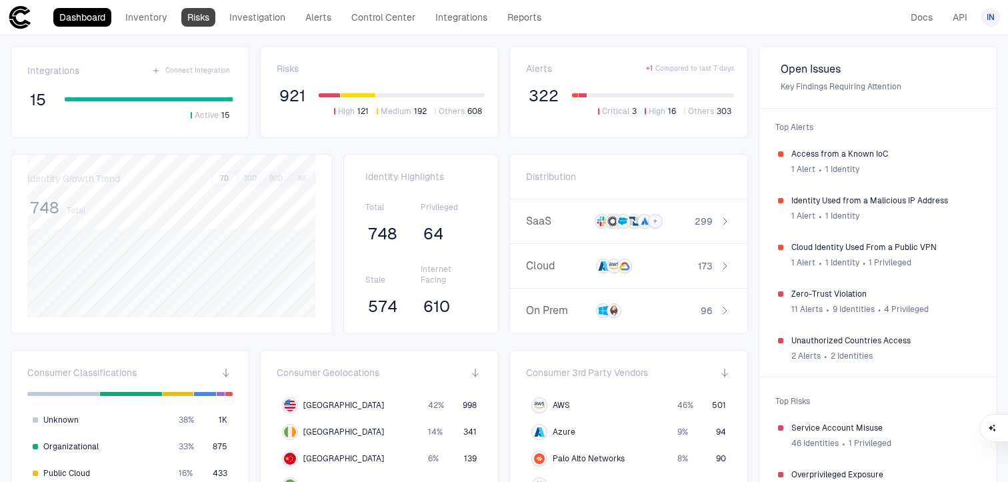
click at [194, 8] on link "Risks" at bounding box center [198, 17] width 34 height 19
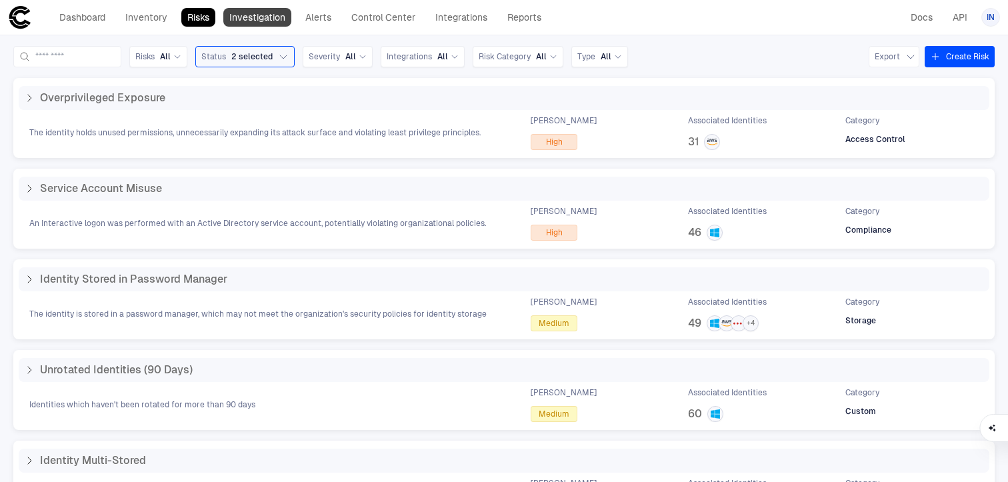
click at [263, 13] on link "Investigation" at bounding box center [257, 17] width 68 height 19
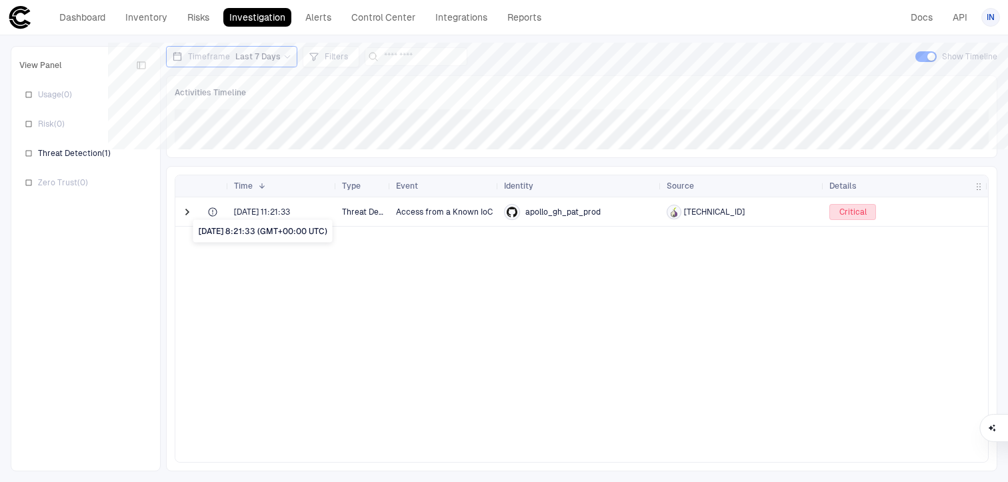
click at [257, 210] on span "[DATE] 11:21:33" at bounding box center [262, 212] width 56 height 11
click at [311, 22] on link "Alerts" at bounding box center [318, 17] width 38 height 19
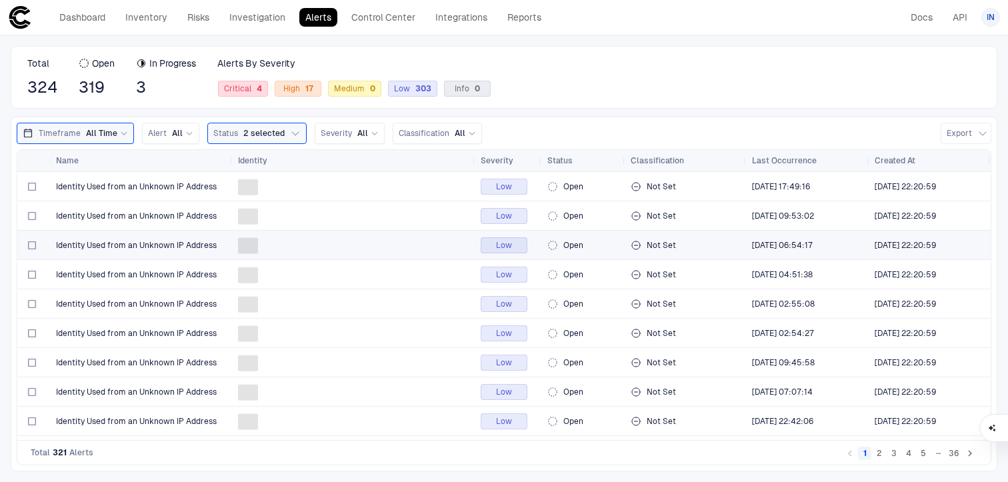
click at [436, 237] on span at bounding box center [354, 245] width 232 height 27
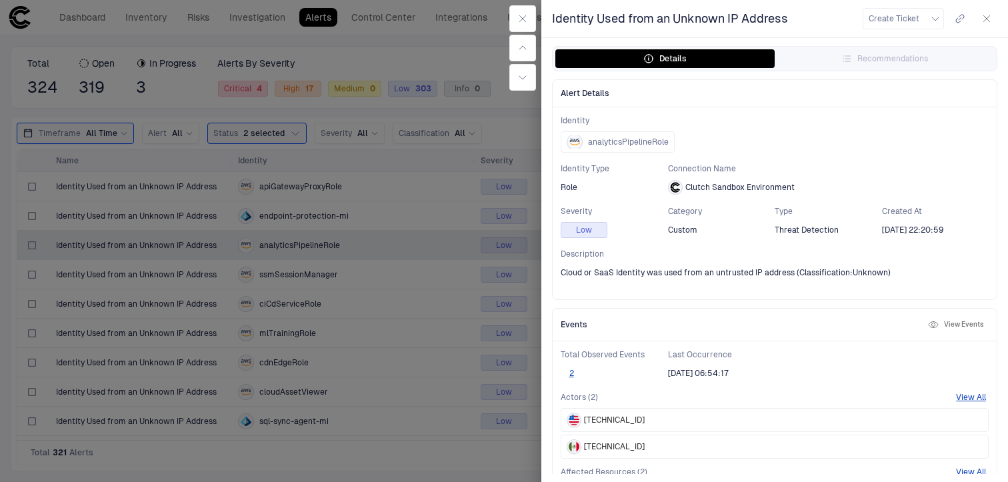
click at [421, 325] on div at bounding box center [504, 241] width 1008 height 482
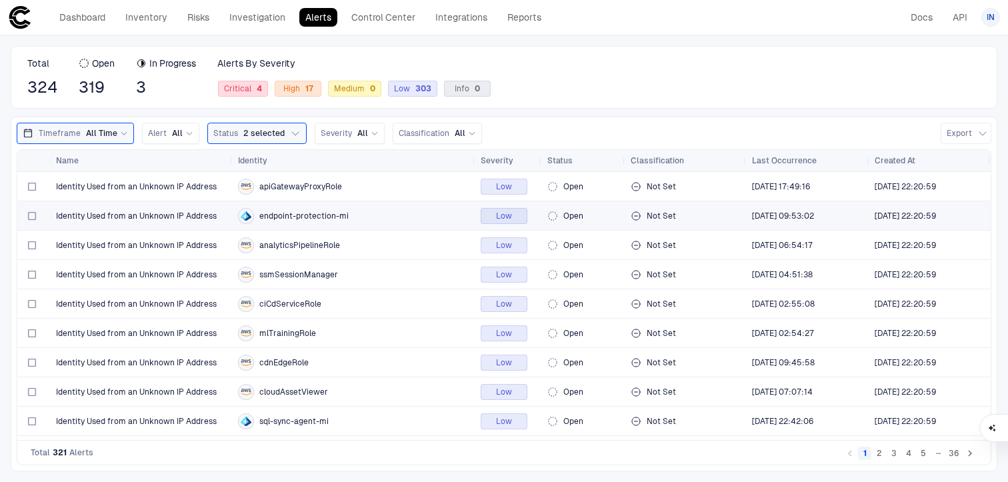
click at [436, 216] on div "endpoint-protection-mi" at bounding box center [354, 216] width 232 height 16
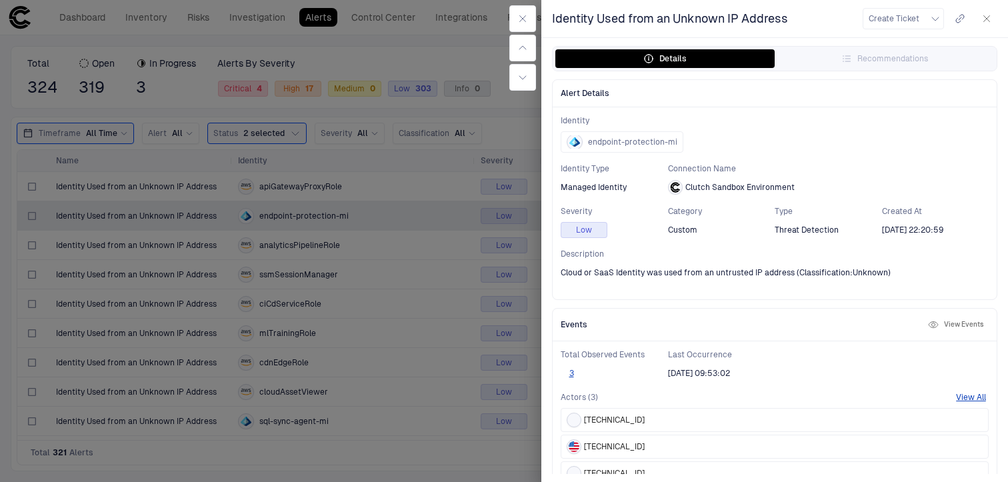
scroll to position [174, 0]
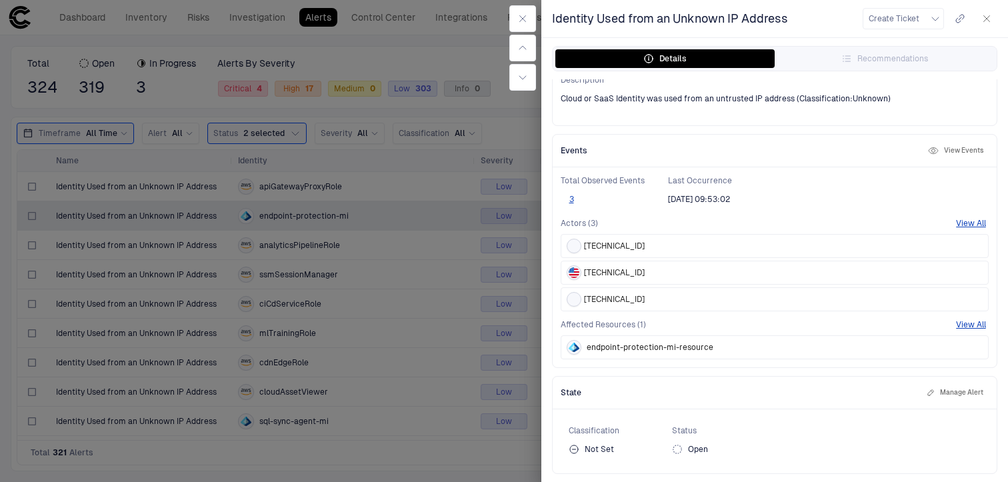
click at [337, 428] on div at bounding box center [504, 241] width 1008 height 482
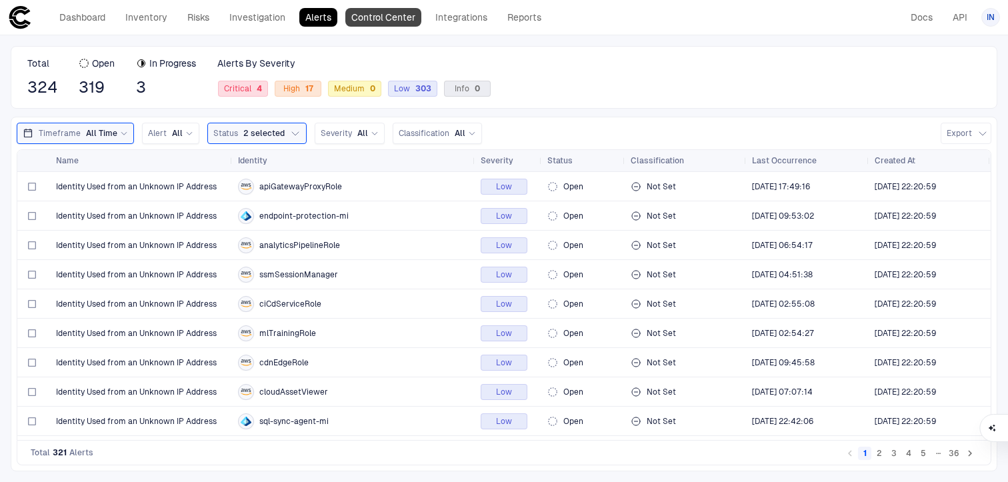
click at [361, 25] on link "Control Center" at bounding box center [383, 17] width 76 height 19
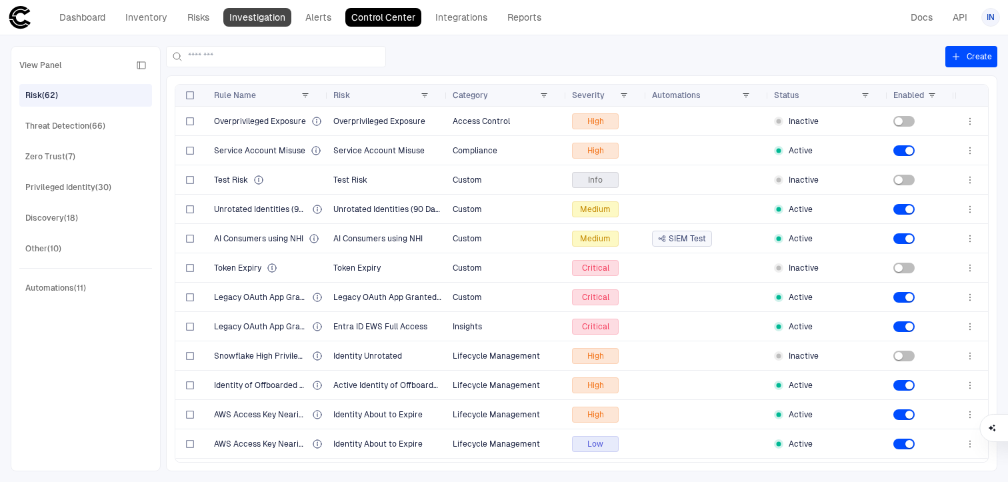
click at [266, 9] on link "Investigation" at bounding box center [257, 17] width 68 height 19
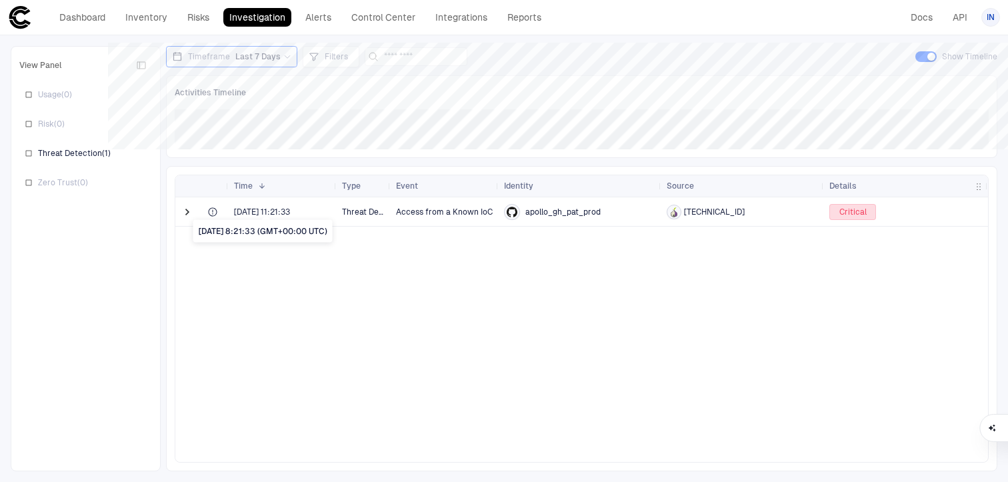
click at [243, 213] on span "[DATE] 11:21:33" at bounding box center [262, 212] width 56 height 11
click at [186, 213] on span at bounding box center [187, 211] width 13 height 13
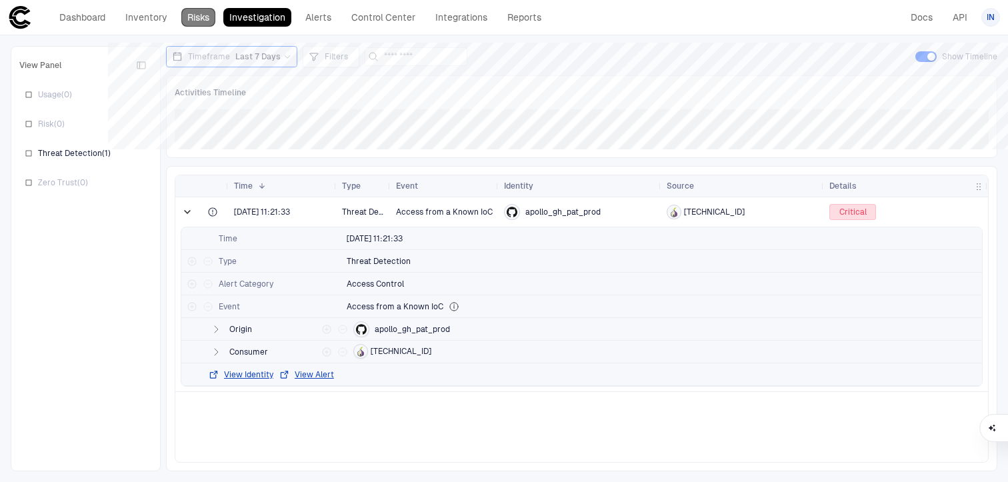
click at [191, 19] on link "Risks" at bounding box center [198, 17] width 34 height 19
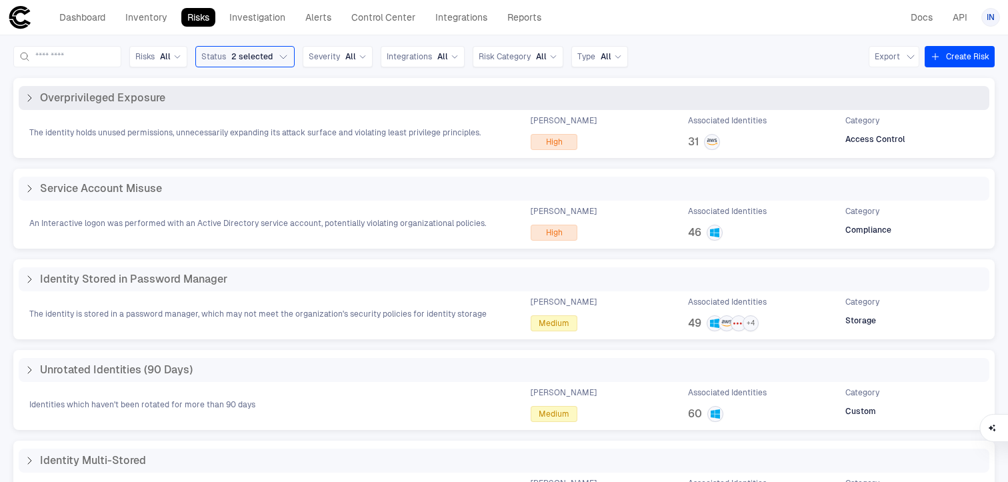
click at [439, 139] on div "The identity holds unused permissions, unnecessarily expanding its attack surfa…" at bounding box center [504, 132] width 970 height 35
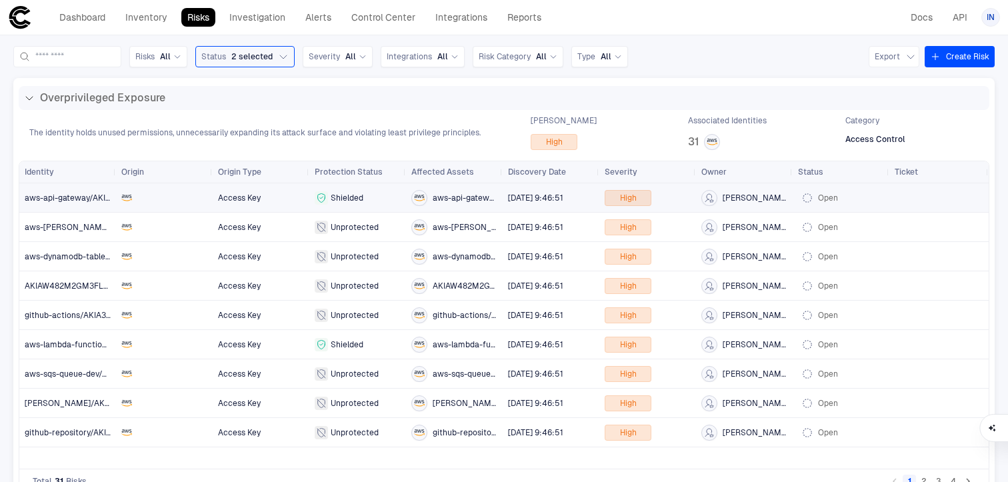
click at [429, 193] on div "aws-api-gateway/AKIA5ZTR2F9H1J7K6D3M" at bounding box center [454, 198] width 86 height 16
